Goal: Book appointment/travel/reservation

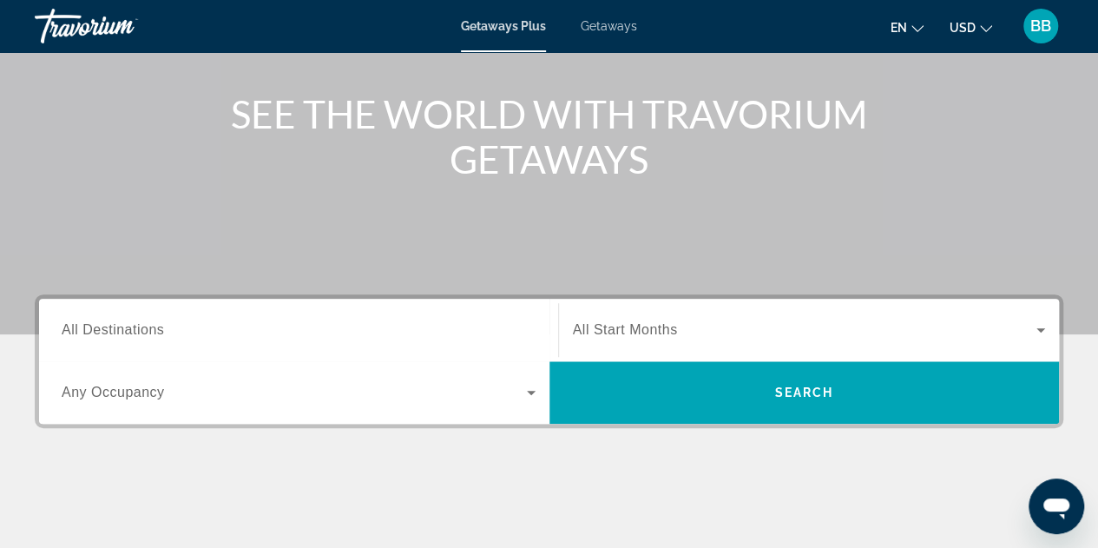
scroll to position [260, 0]
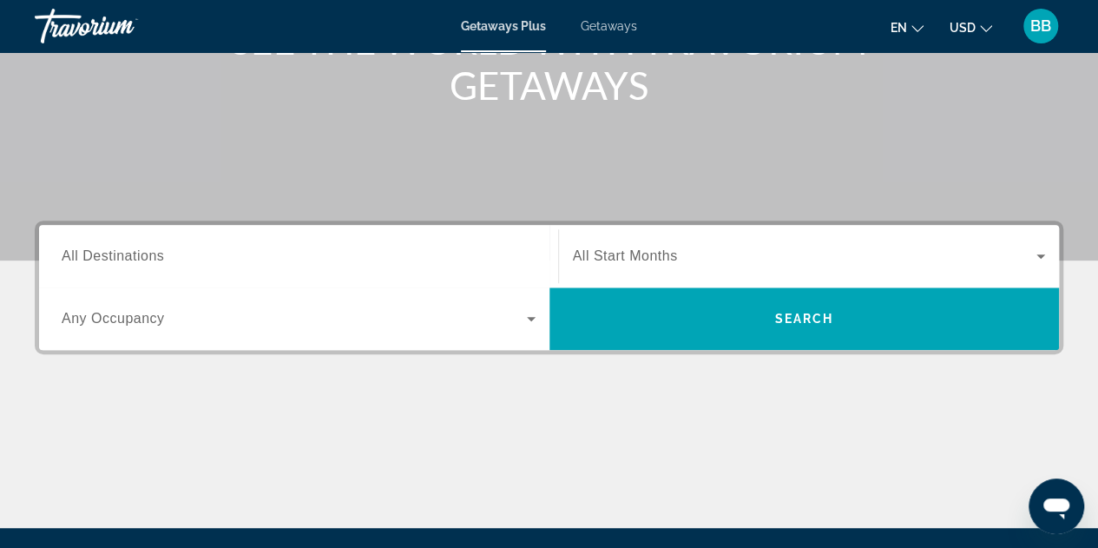
click at [106, 259] on span "All Destinations" at bounding box center [113, 255] width 102 height 15
click at [106, 259] on input "Destination All Destinations" at bounding box center [299, 257] width 474 height 21
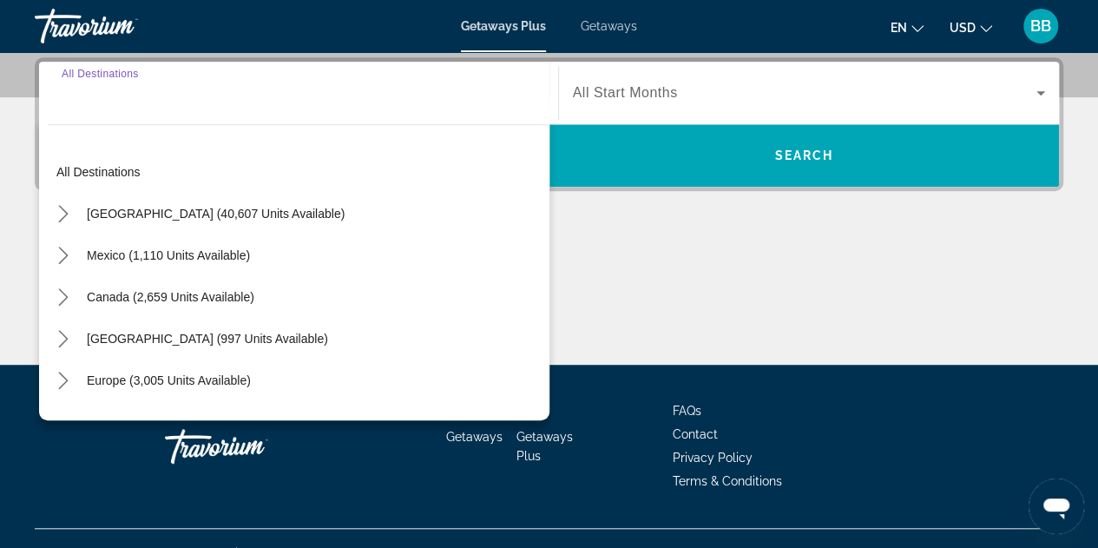
scroll to position [424, 0]
click at [61, 212] on icon "Toggle United States (40,607 units available) submenu" at bounding box center [63, 213] width 17 height 17
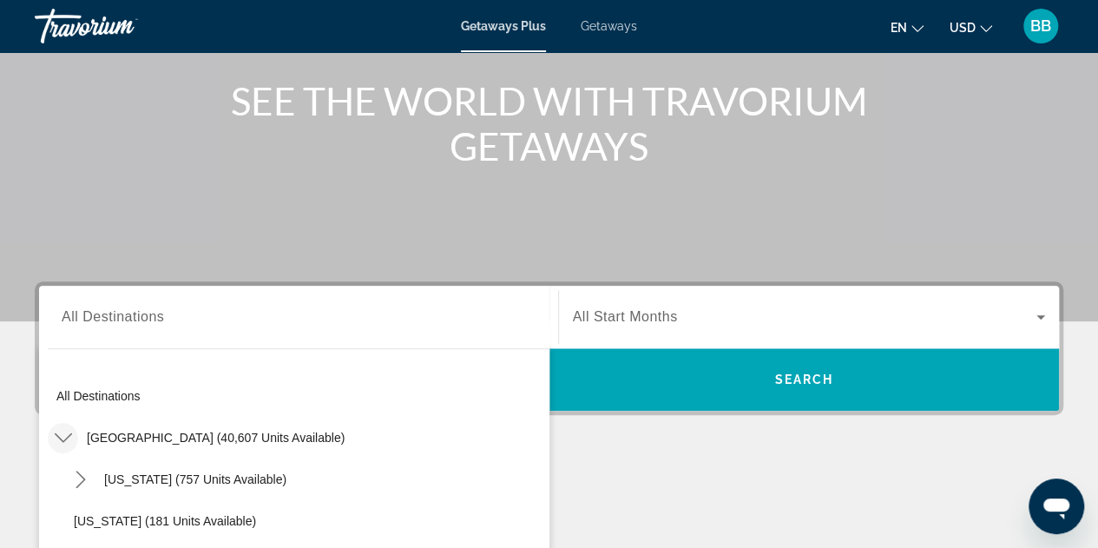
scroll to position [163, 0]
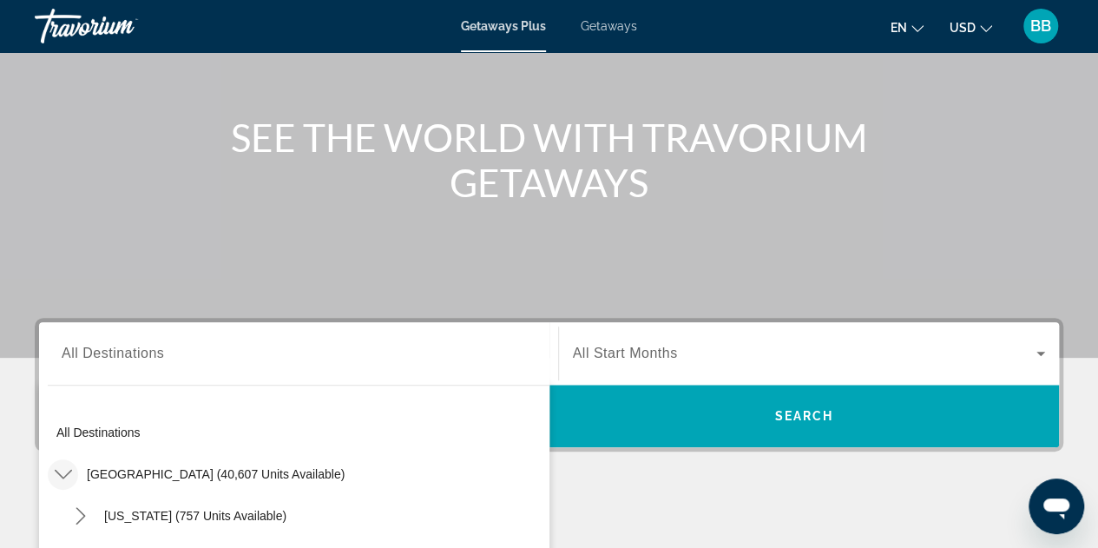
click at [602, 20] on span "Getaways" at bounding box center [609, 26] width 56 height 14
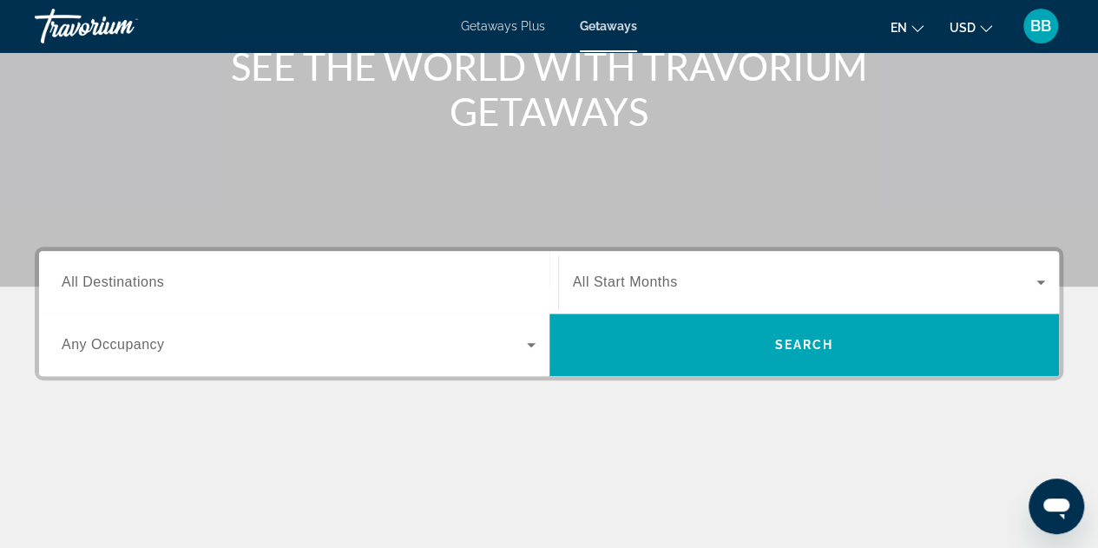
scroll to position [260, 0]
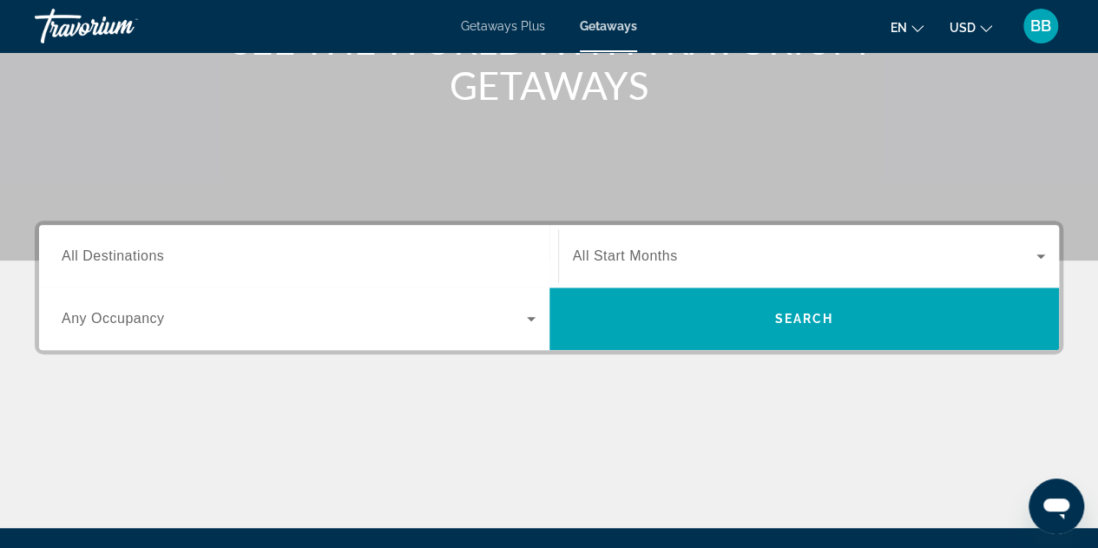
click at [108, 259] on span "All Destinations" at bounding box center [113, 255] width 102 height 15
click at [108, 259] on input "Destination All Destinations" at bounding box center [299, 257] width 474 height 21
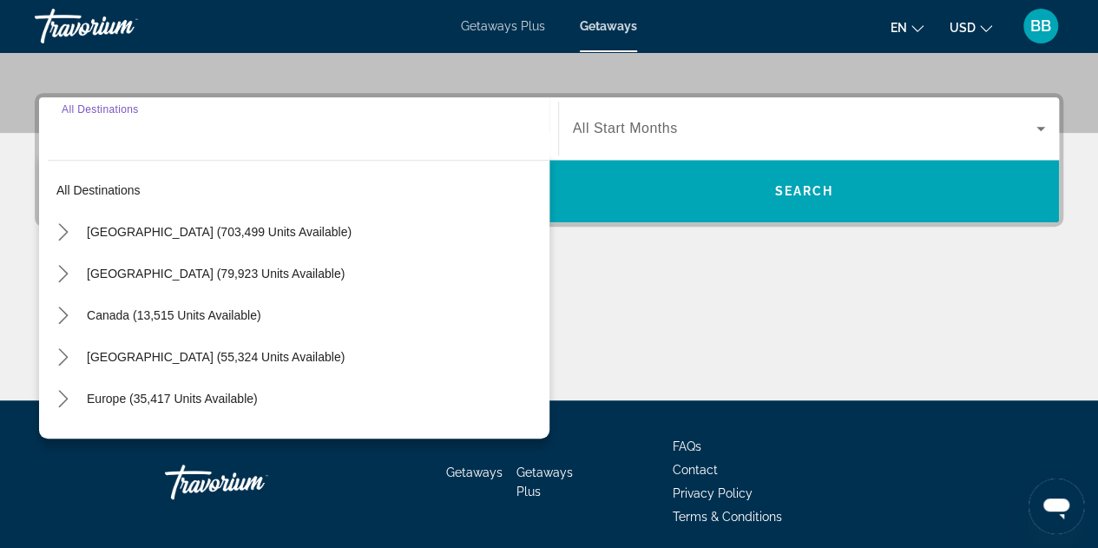
scroll to position [424, 0]
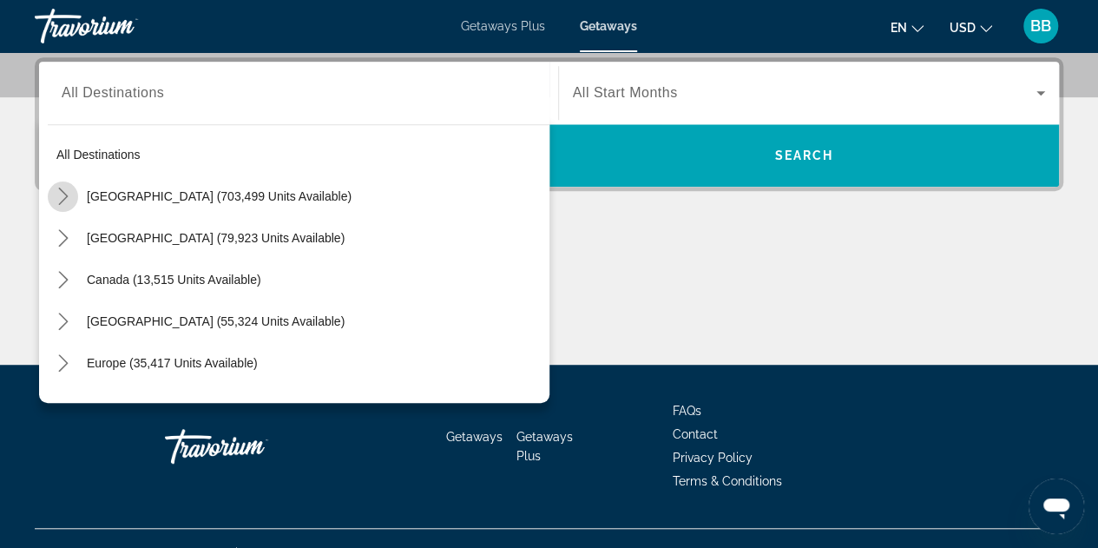
click at [61, 195] on icon "Toggle United States (703,499 units available) submenu" at bounding box center [63, 195] width 17 height 17
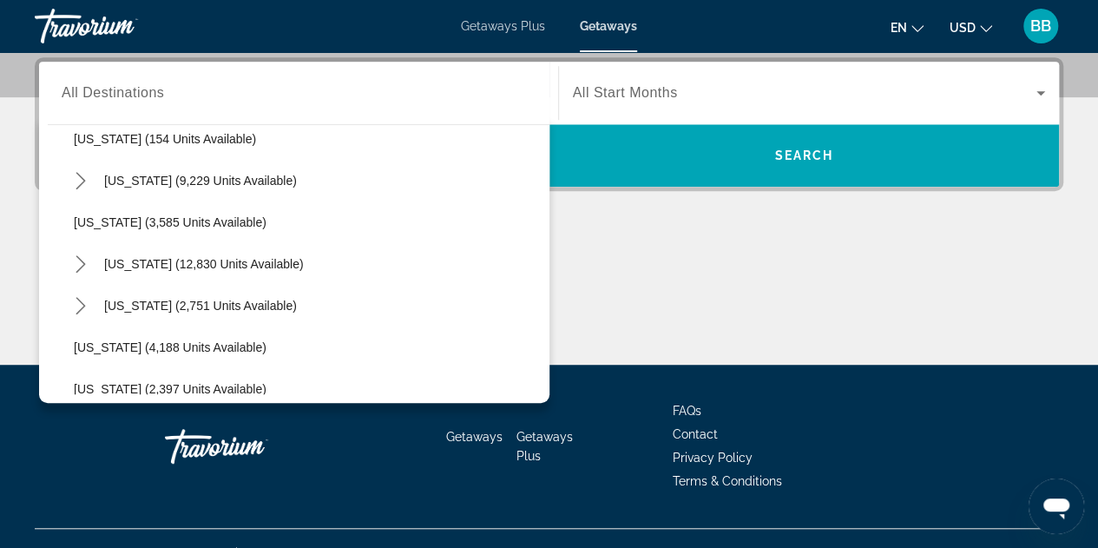
scroll to position [918, 0]
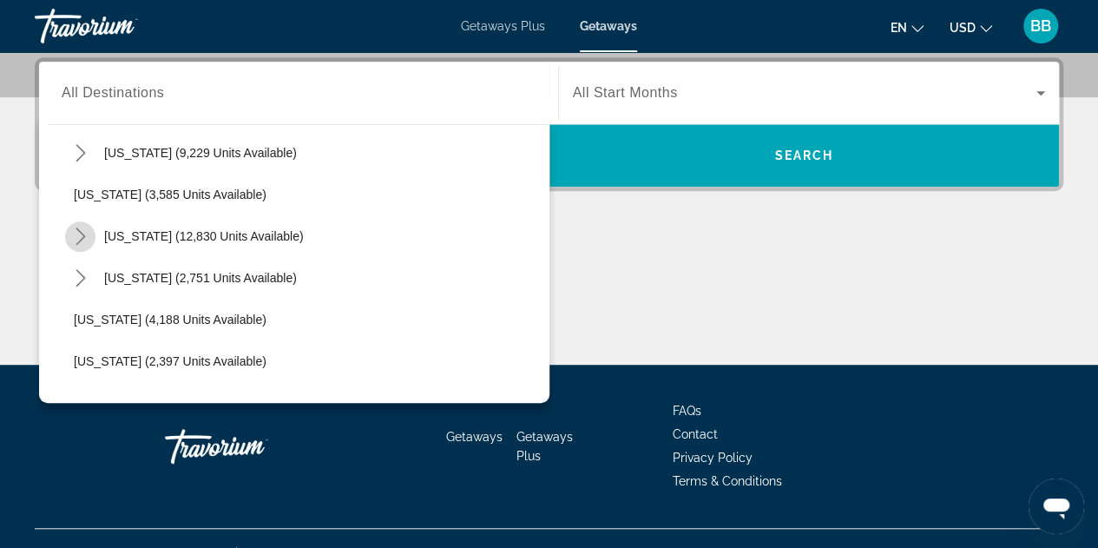
click at [77, 234] on icon "Toggle Nevada (12,830 units available) submenu" at bounding box center [80, 235] width 17 height 17
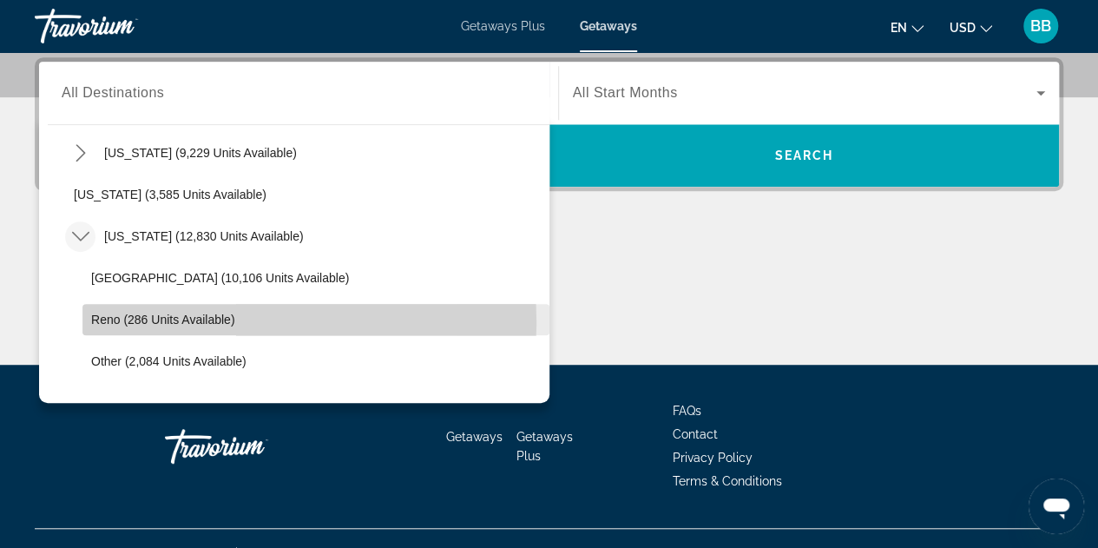
click at [165, 321] on span "Reno (286 units available)" at bounding box center [163, 319] width 144 height 14
type input "**********"
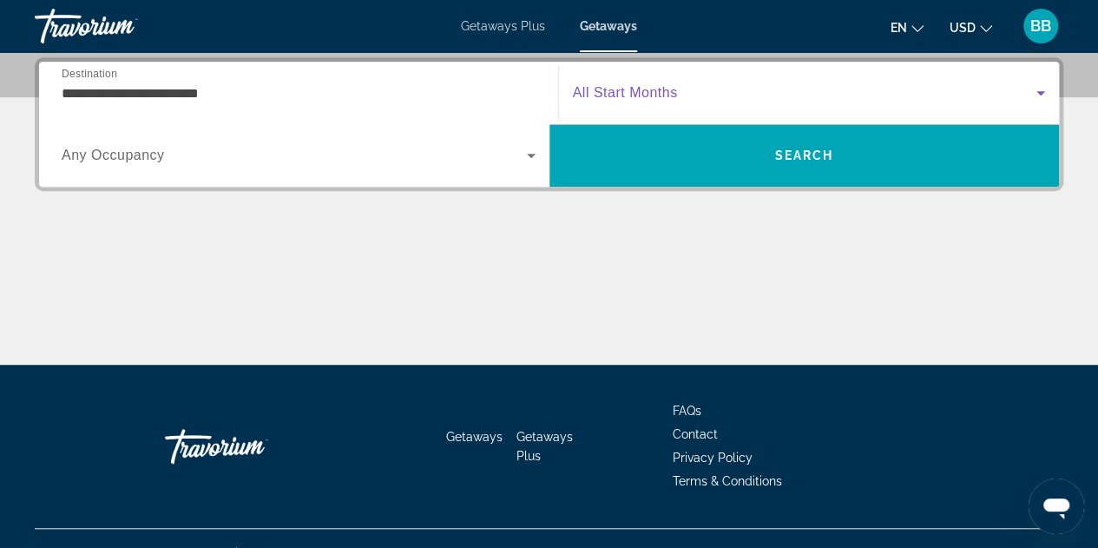
click at [1042, 93] on icon "Search widget" at bounding box center [1040, 93] width 9 height 4
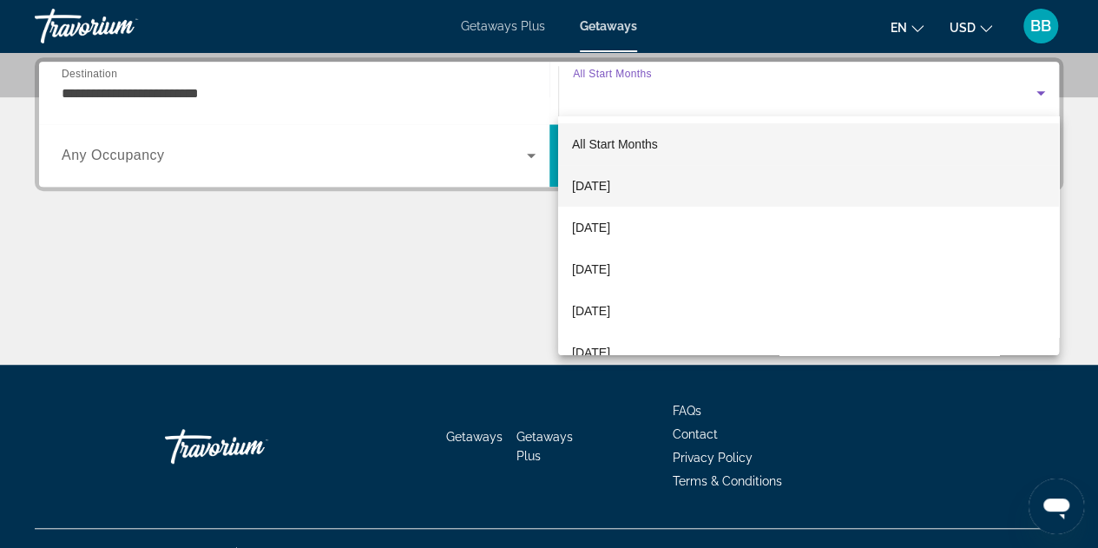
click at [608, 185] on span "[DATE]" at bounding box center [591, 185] width 38 height 21
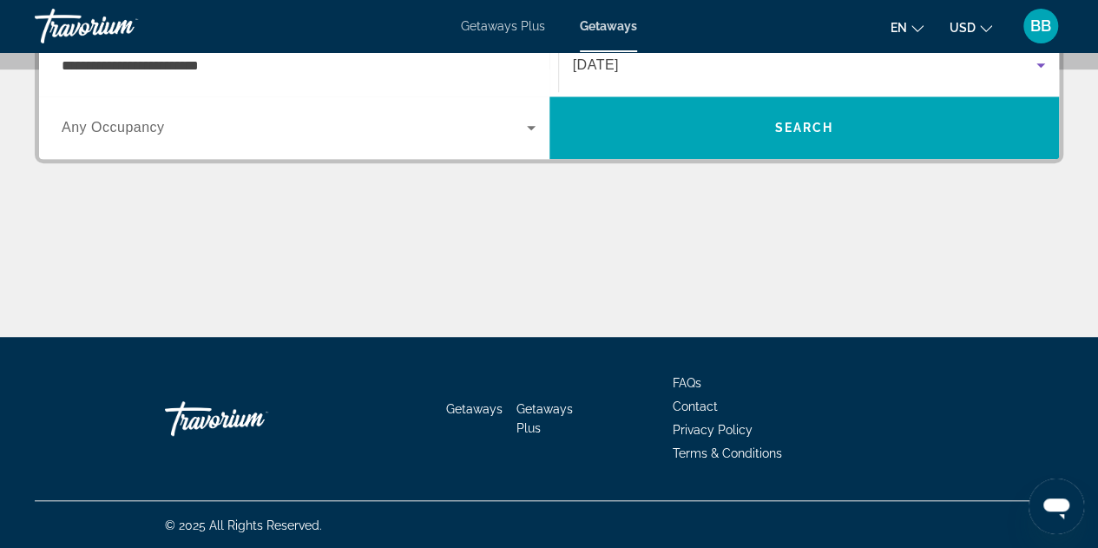
scroll to position [365, 0]
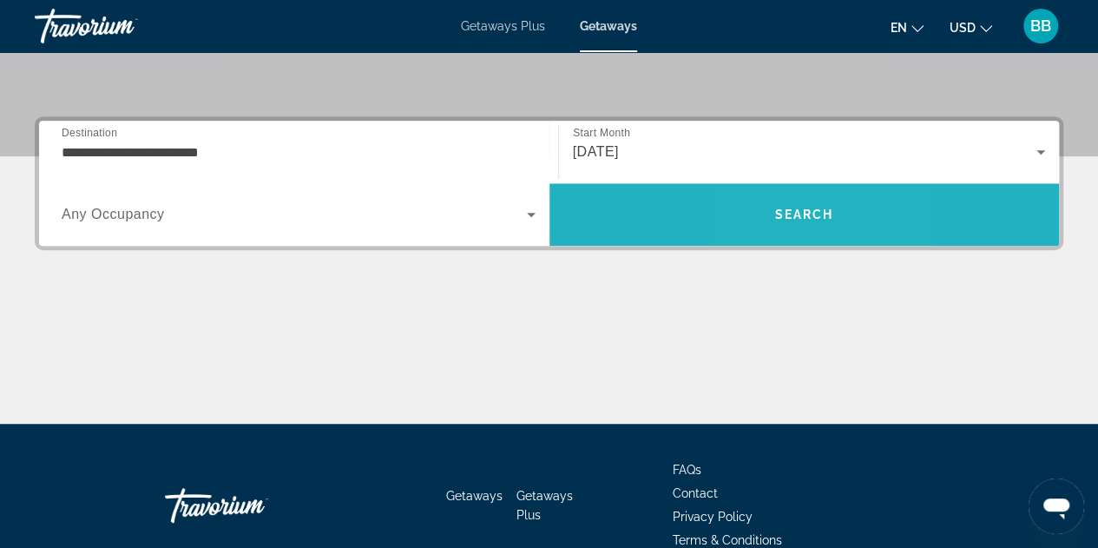
click at [776, 220] on span "Search" at bounding box center [803, 214] width 59 height 14
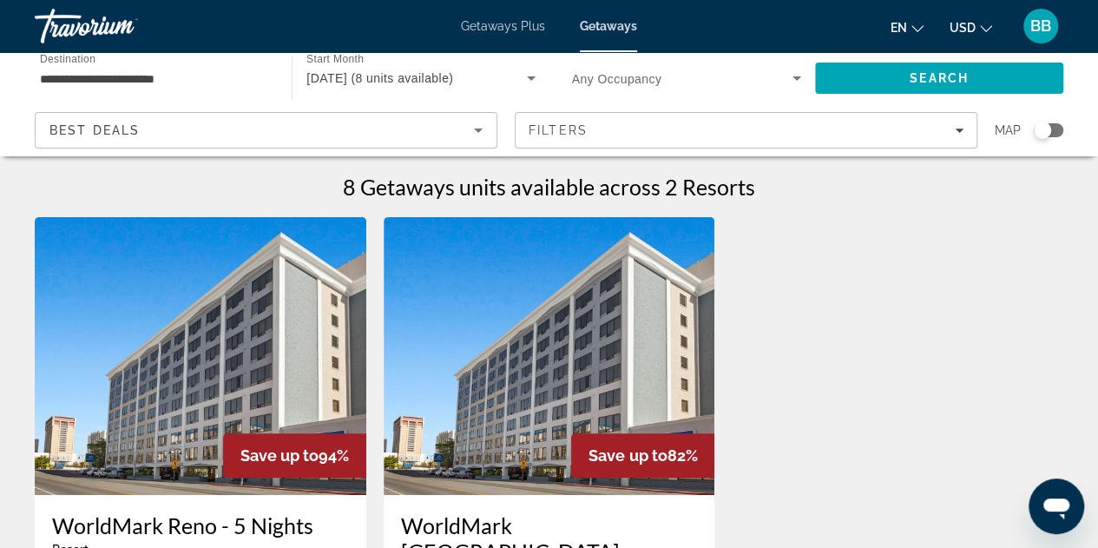
click at [510, 23] on span "Getaways Plus" at bounding box center [503, 26] width 84 height 14
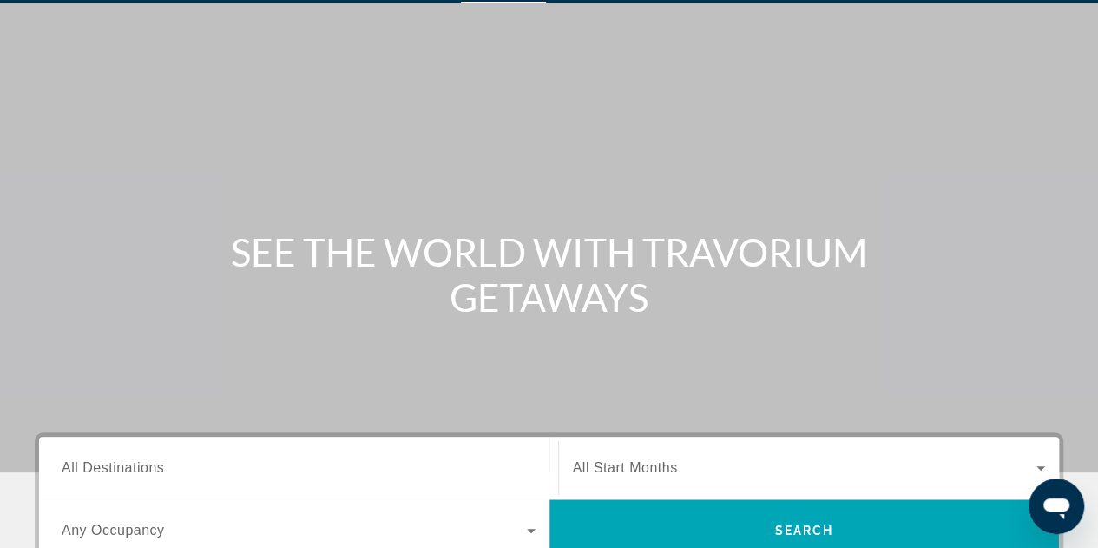
scroll to position [174, 0]
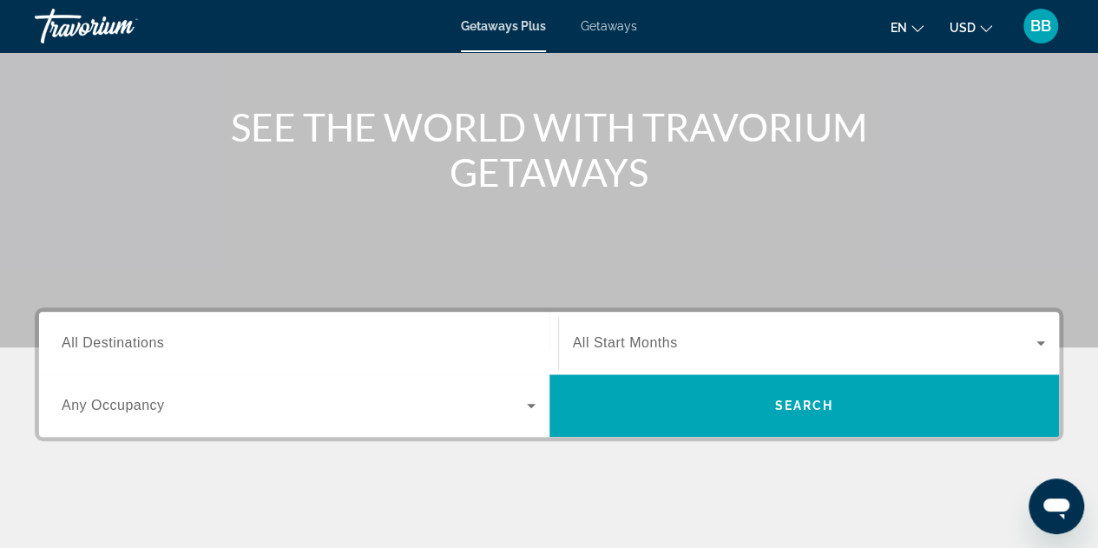
click at [120, 339] on span "All Destinations" at bounding box center [113, 342] width 102 height 15
click at [120, 339] on input "Destination All Destinations" at bounding box center [299, 343] width 474 height 21
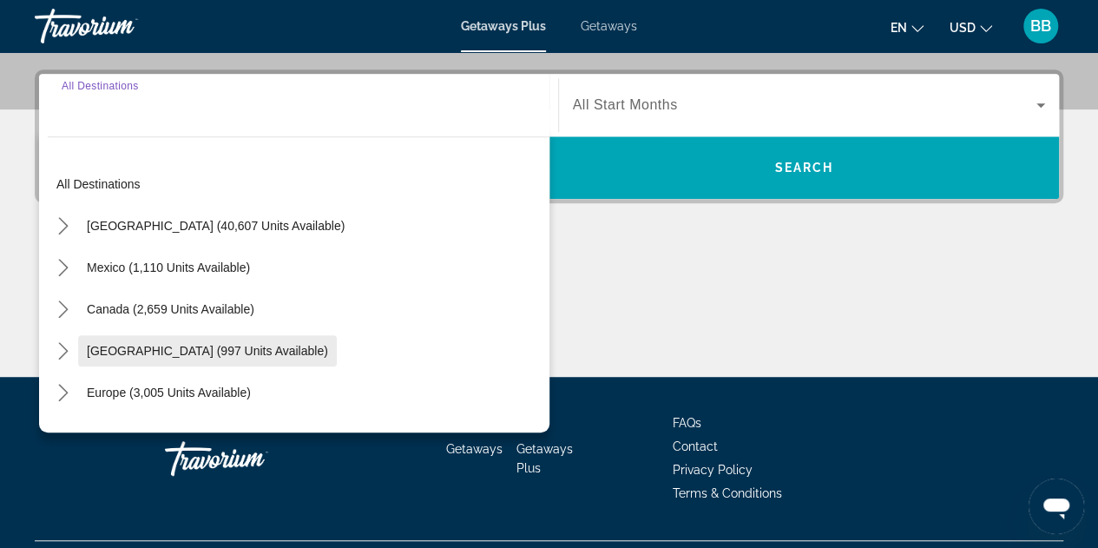
scroll to position [424, 0]
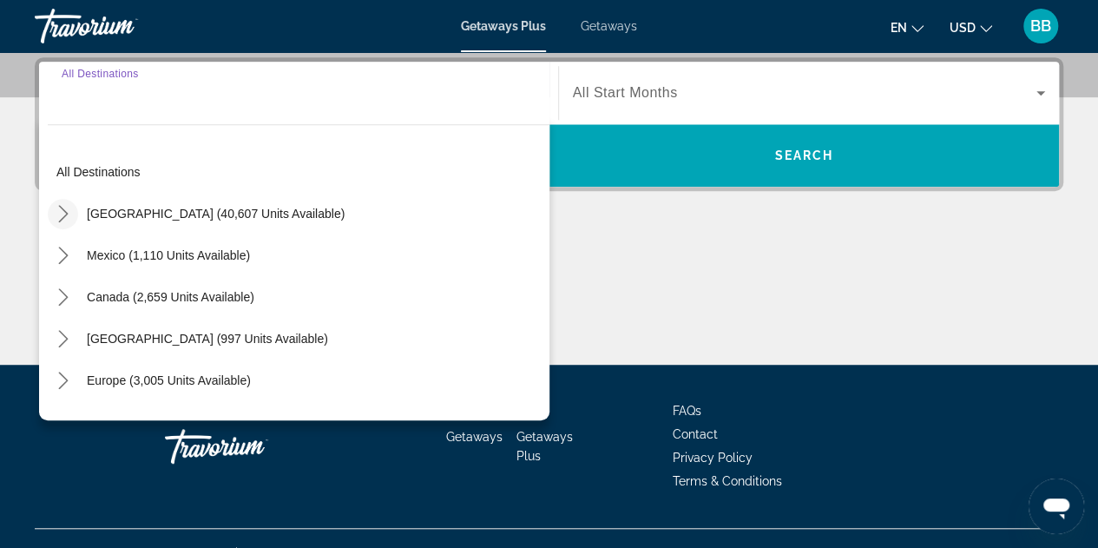
click at [60, 213] on icon "Toggle United States (40,607 units available) submenu" at bounding box center [63, 213] width 17 height 17
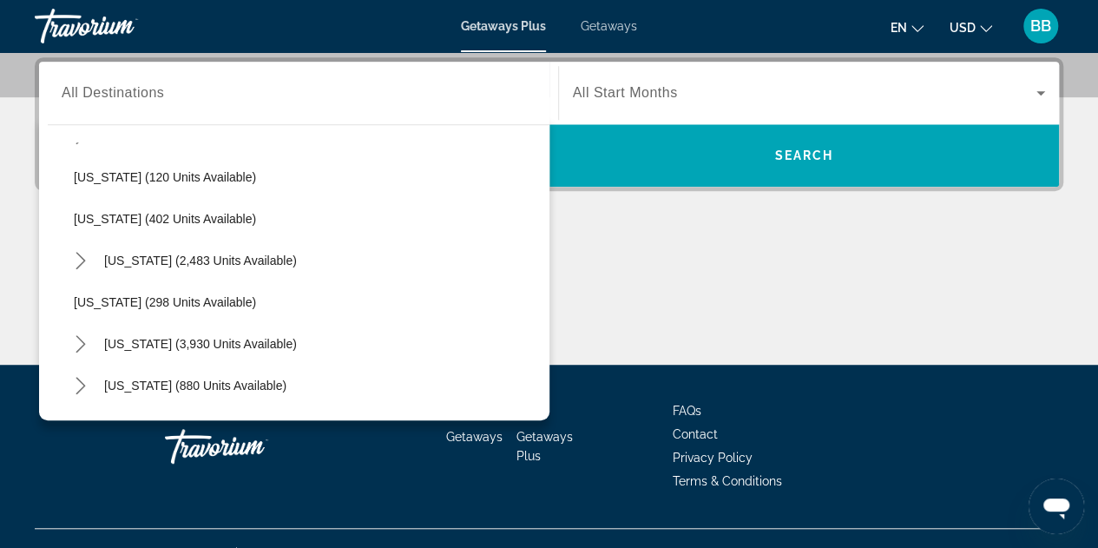
scroll to position [832, 0]
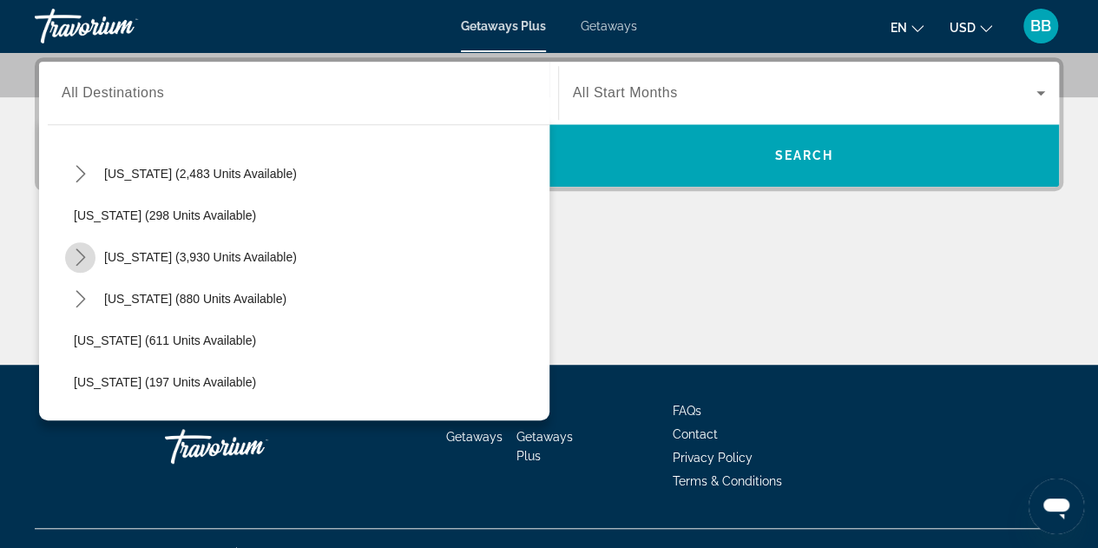
click at [78, 253] on icon "Toggle Nevada (3,930 units available) submenu" at bounding box center [80, 256] width 17 height 17
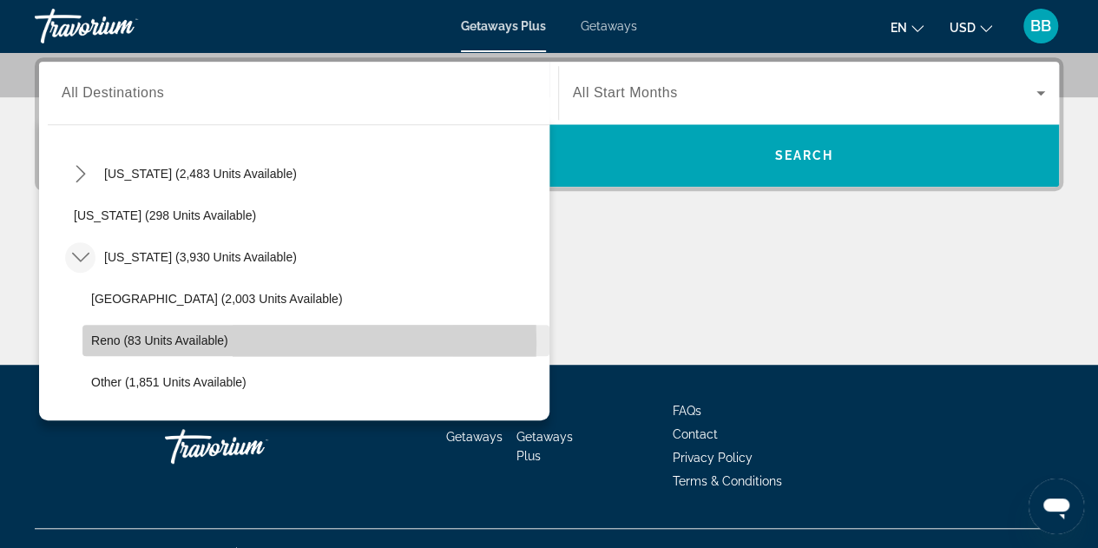
click at [163, 341] on span "Reno (83 units available)" at bounding box center [159, 340] width 137 height 14
type input "**********"
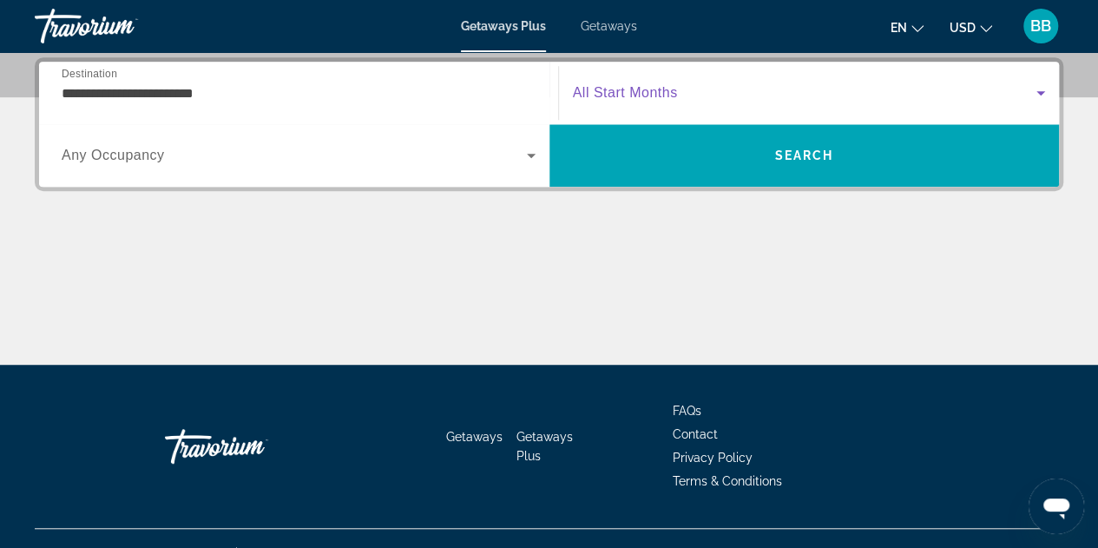
click at [1042, 94] on icon "Search widget" at bounding box center [1040, 92] width 21 height 21
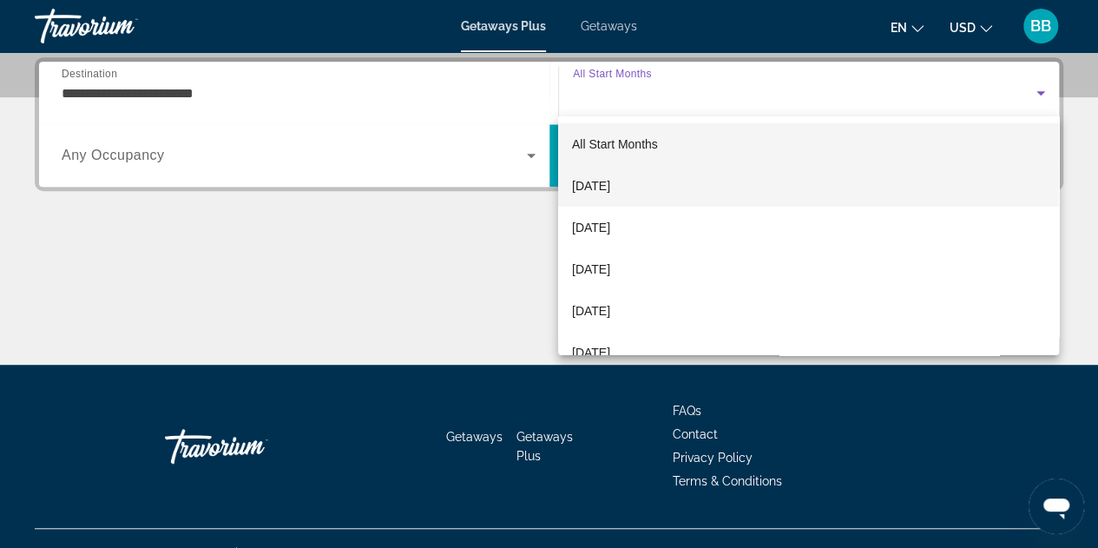
click at [602, 181] on span "[DATE]" at bounding box center [591, 185] width 38 height 21
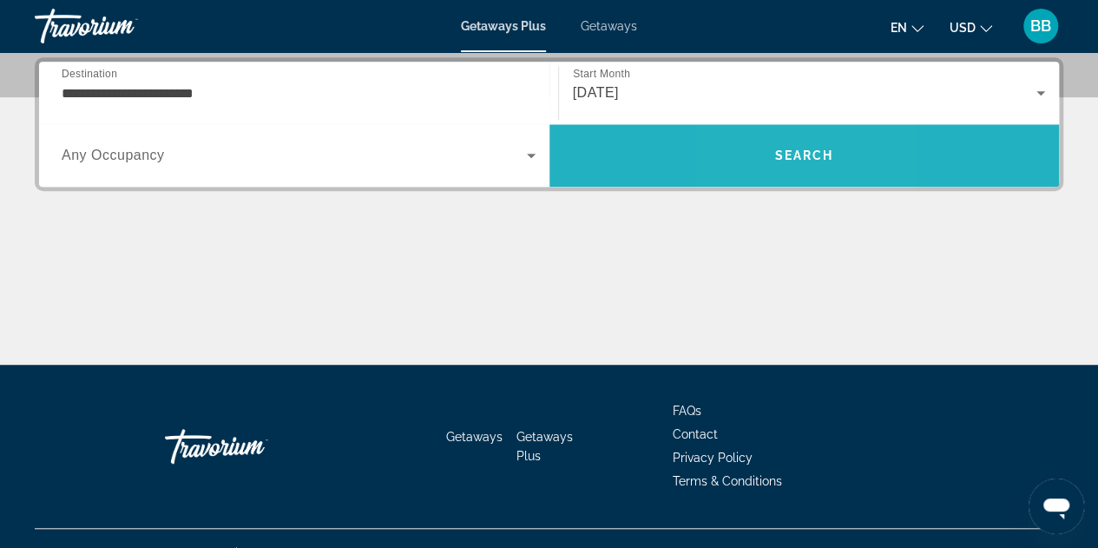
click at [768, 161] on span "Search" at bounding box center [804, 156] width 510 height 42
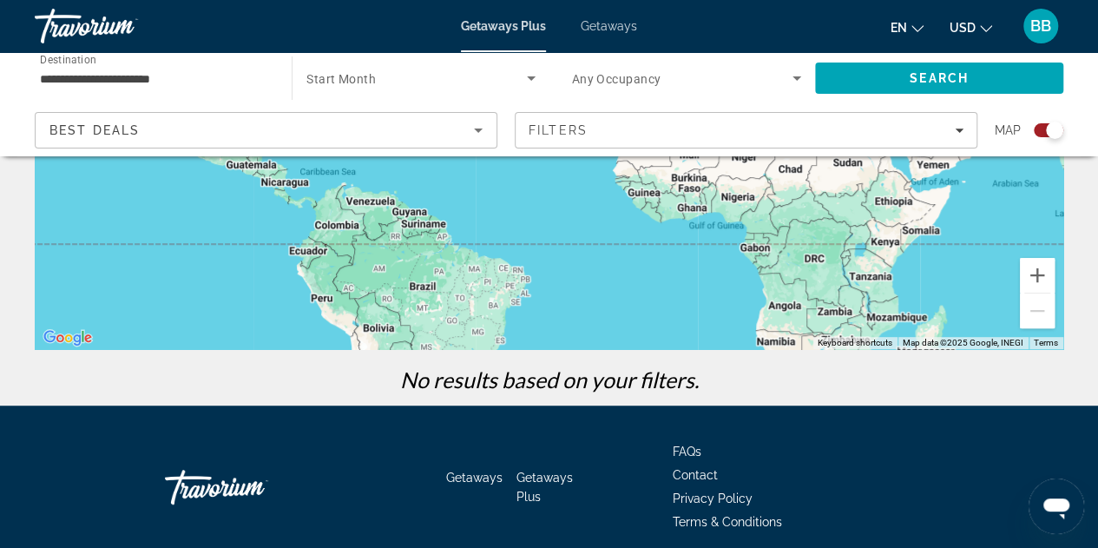
scroll to position [347, 0]
